Goal: Find specific page/section: Find specific page/section

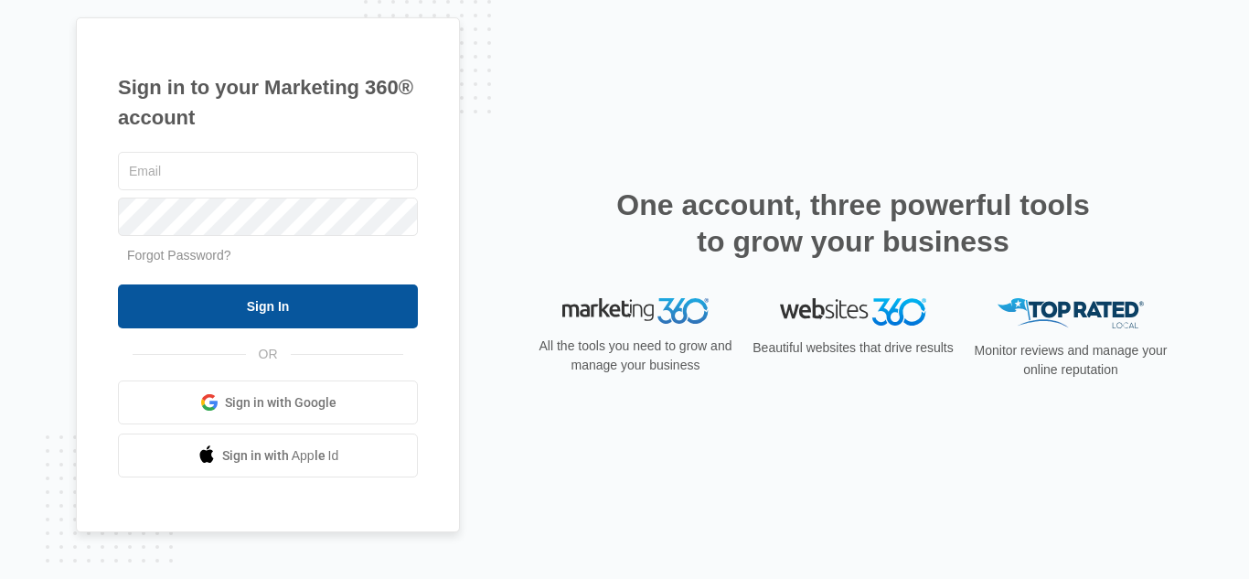
type input "[PERSON_NAME][EMAIL_ADDRESS][DOMAIN_NAME]"
click at [336, 306] on input "Sign In" at bounding box center [268, 306] width 300 height 44
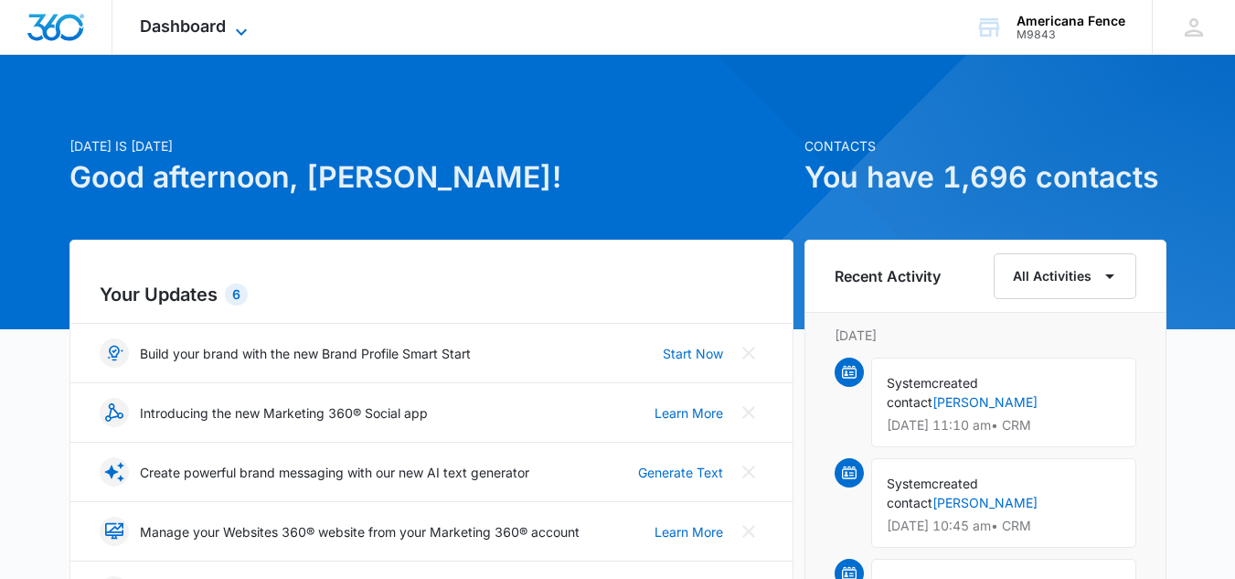
click at [246, 29] on icon at bounding box center [241, 31] width 11 height 6
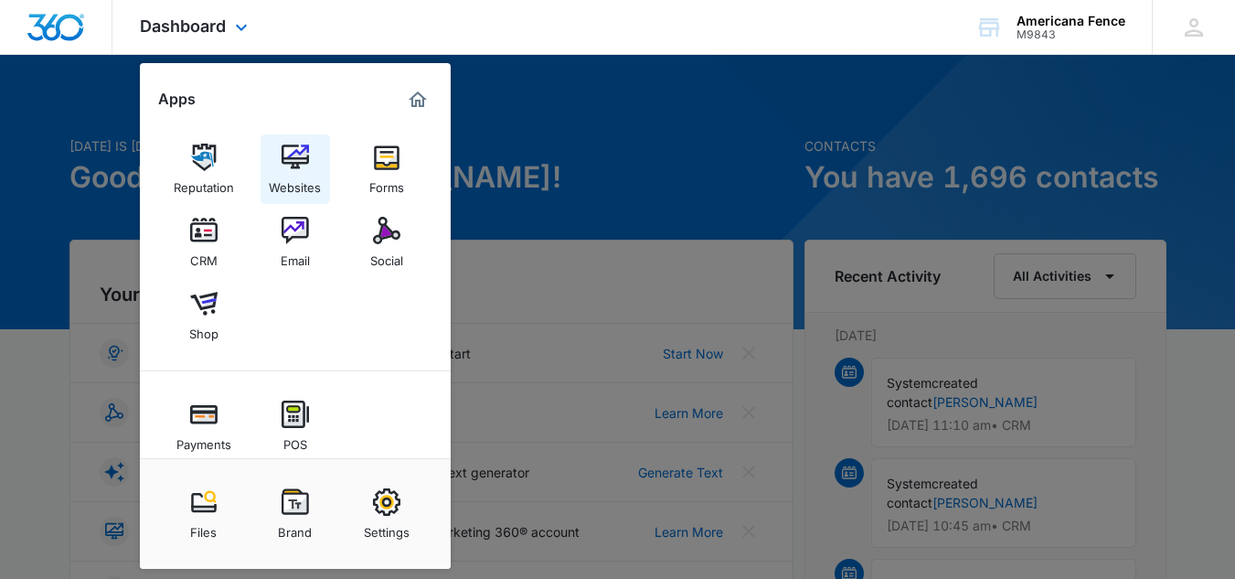
click at [328, 167] on link "Websites" at bounding box center [294, 168] width 69 height 69
